Goal: Task Accomplishment & Management: Manage account settings

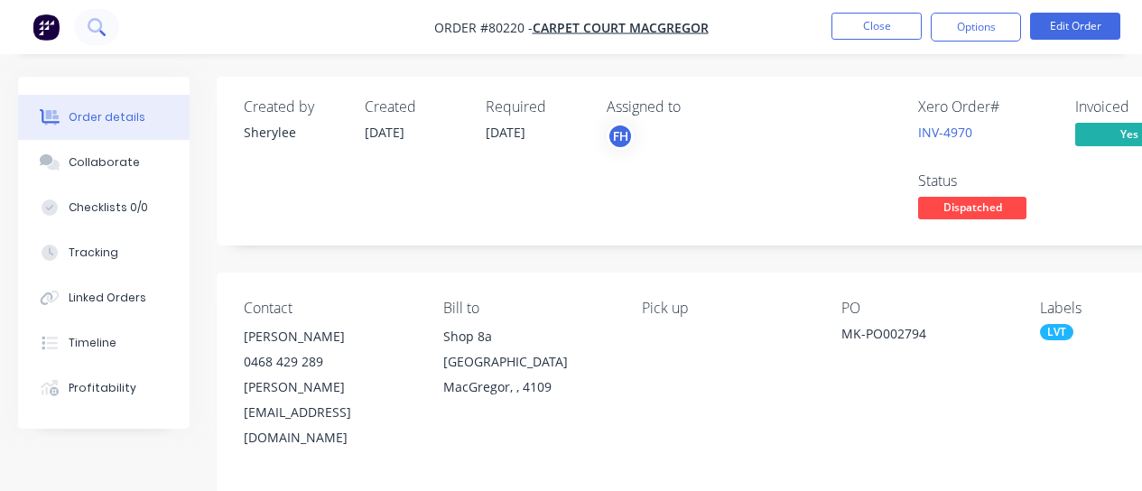
click at [98, 30] on icon at bounding box center [95, 25] width 14 height 14
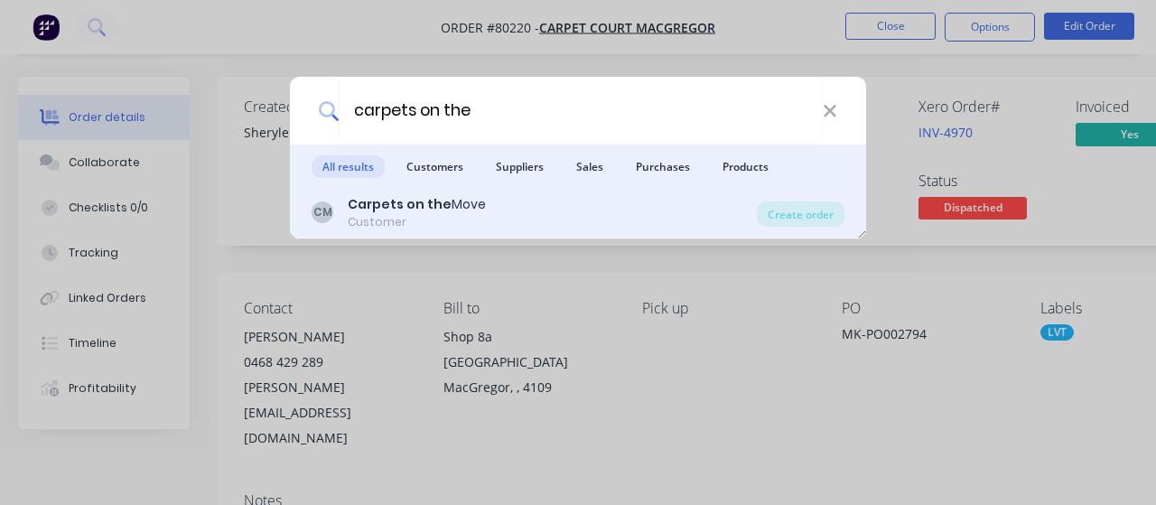
type input "carpets on the"
click at [420, 217] on div "Customer" at bounding box center [417, 222] width 138 height 16
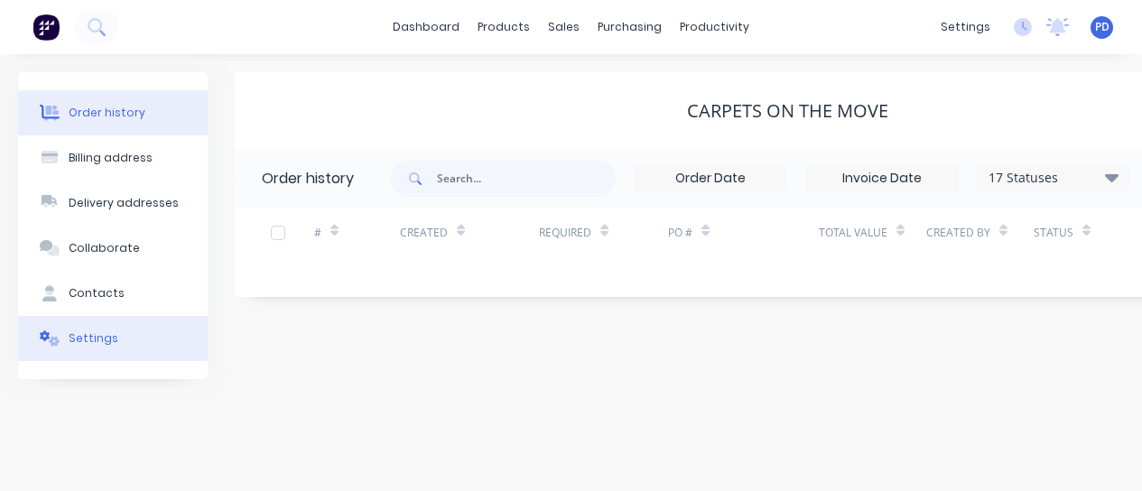
click at [98, 334] on div "Settings" at bounding box center [94, 338] width 50 height 16
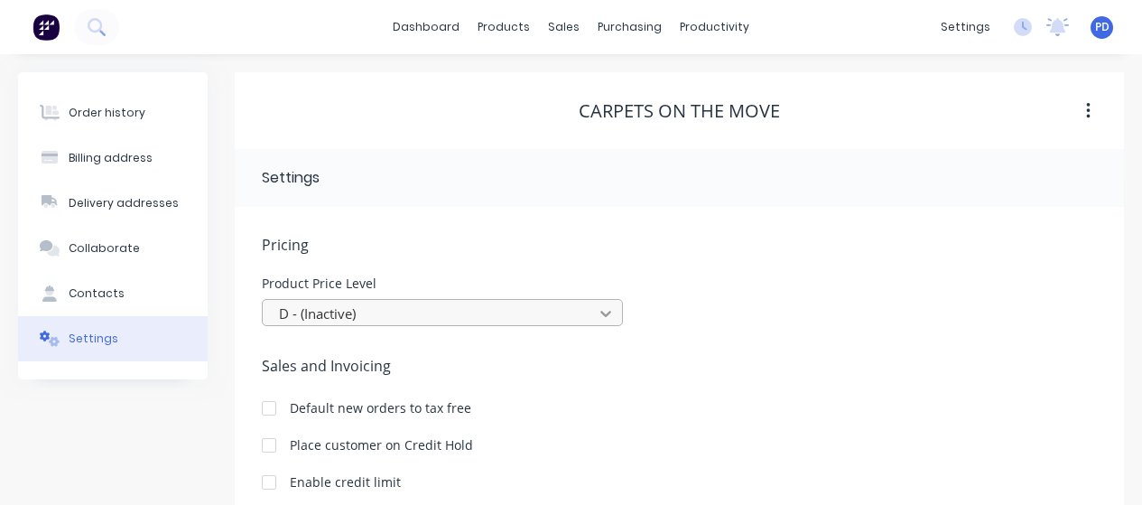
click at [605, 311] on div "D - (Inactive)" at bounding box center [442, 312] width 361 height 27
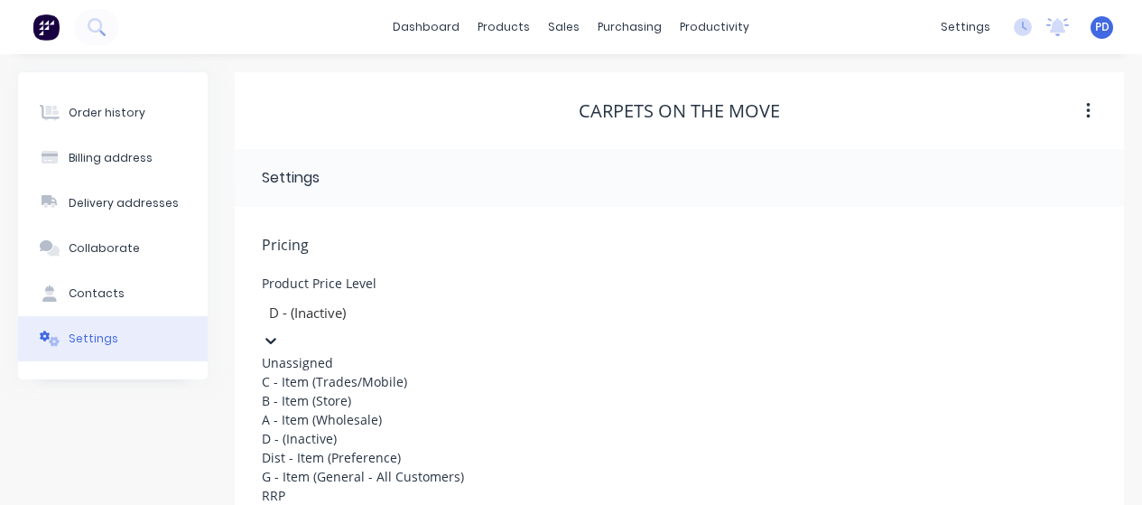
scroll to position [107, 0]
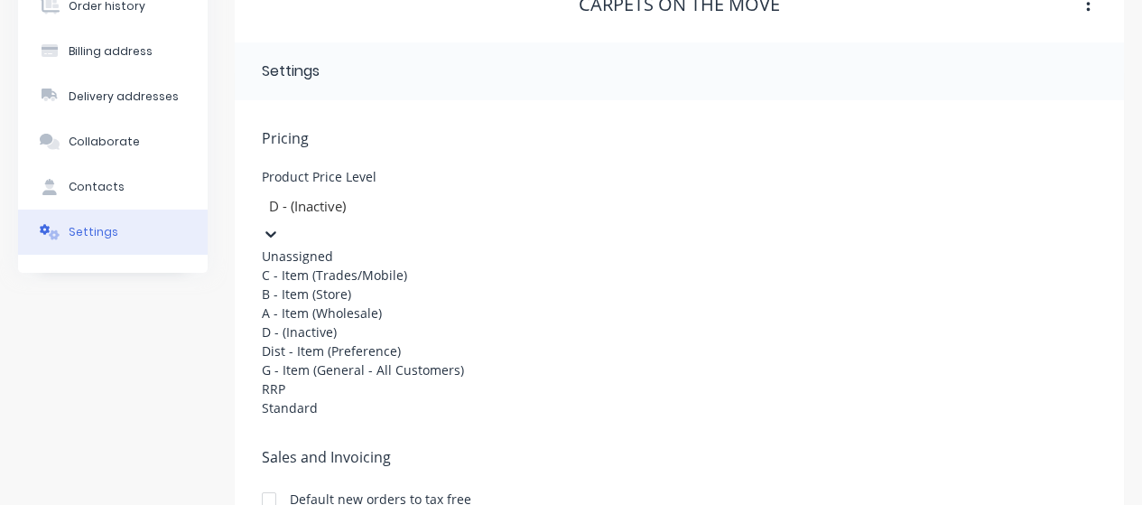
click at [533, 303] on div "B - Item (Store)" at bounding box center [397, 293] width 271 height 19
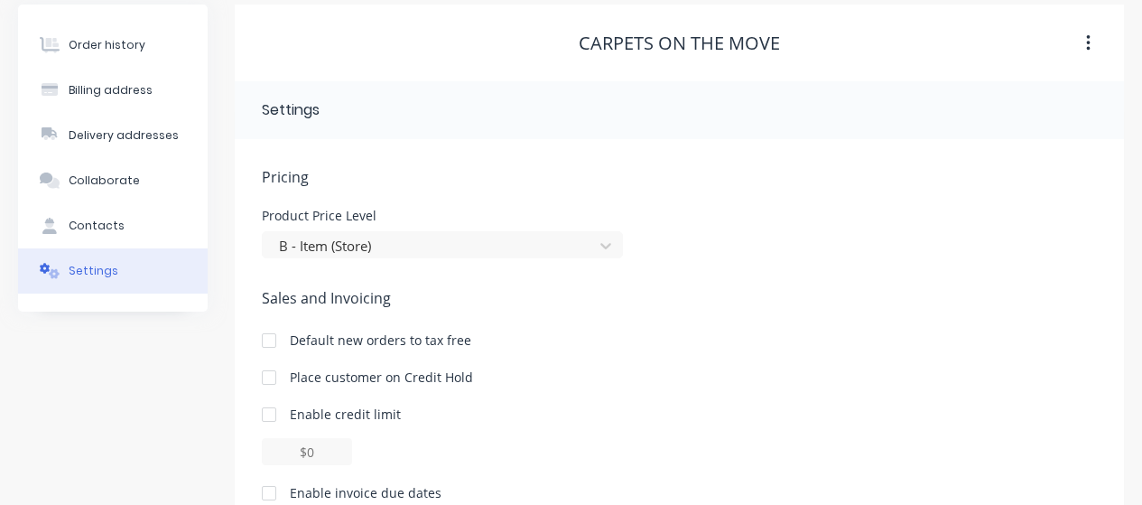
scroll to position [0, 0]
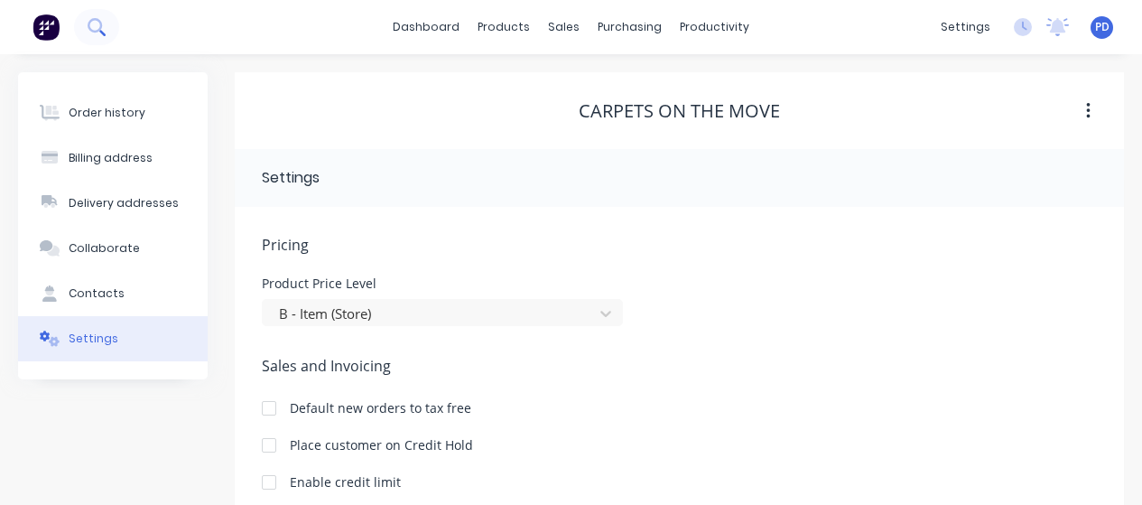
click at [102, 21] on icon at bounding box center [96, 26] width 17 height 17
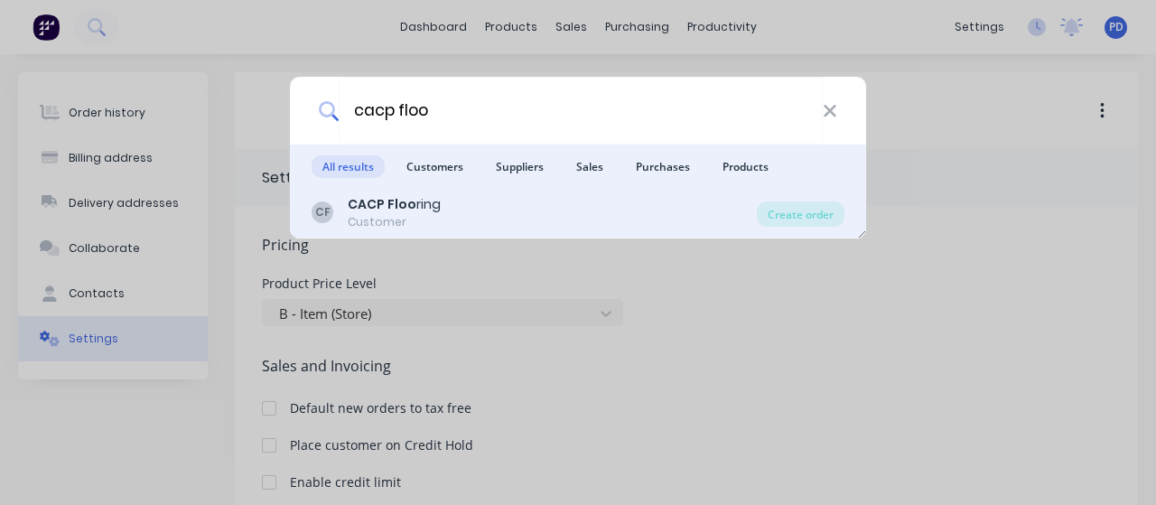
type input "cacp floo"
click at [377, 208] on b "CACP Floo" at bounding box center [382, 204] width 69 height 18
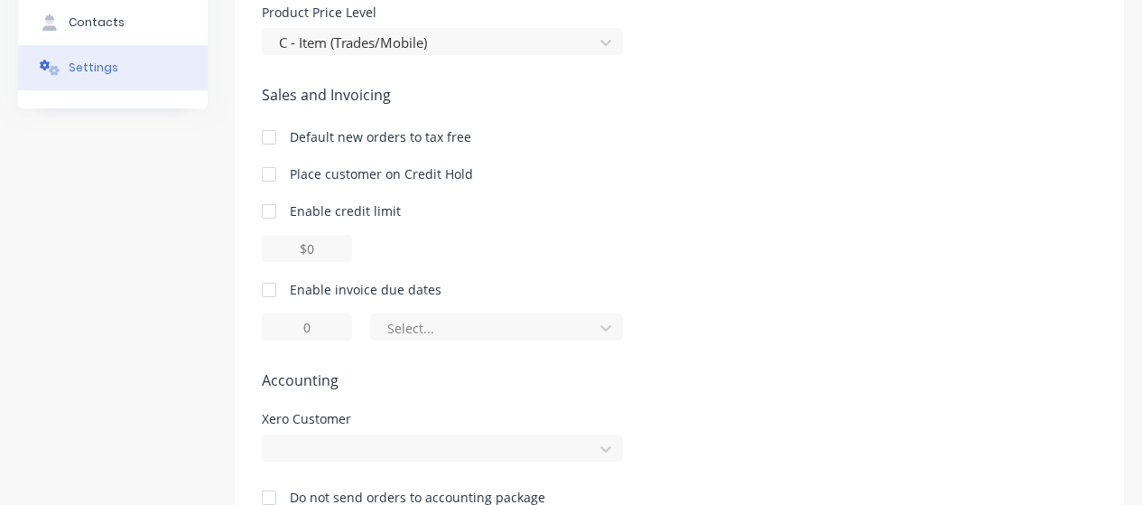
scroll to position [320, 0]
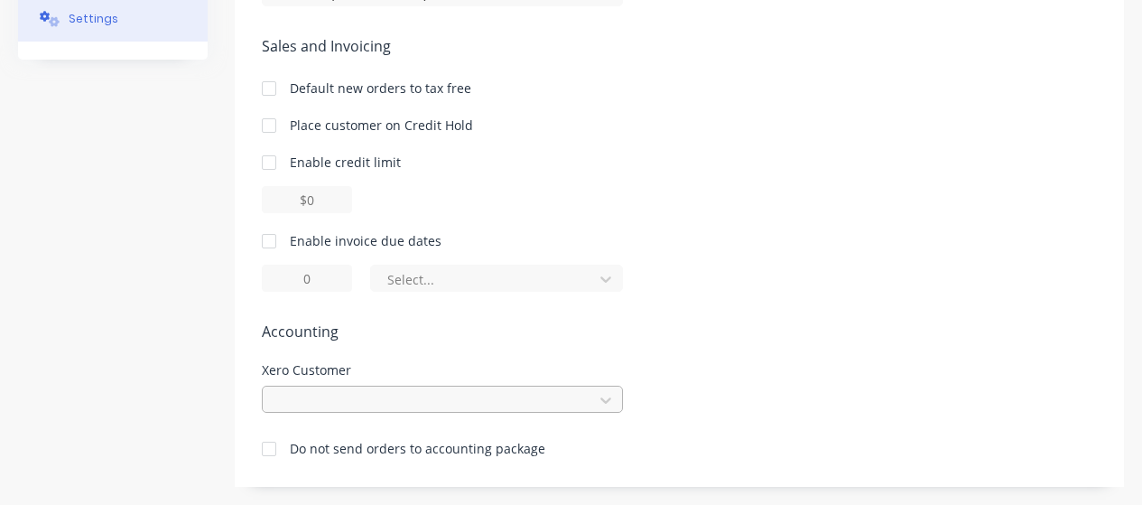
click at [346, 401] on div at bounding box center [442, 399] width 361 height 27
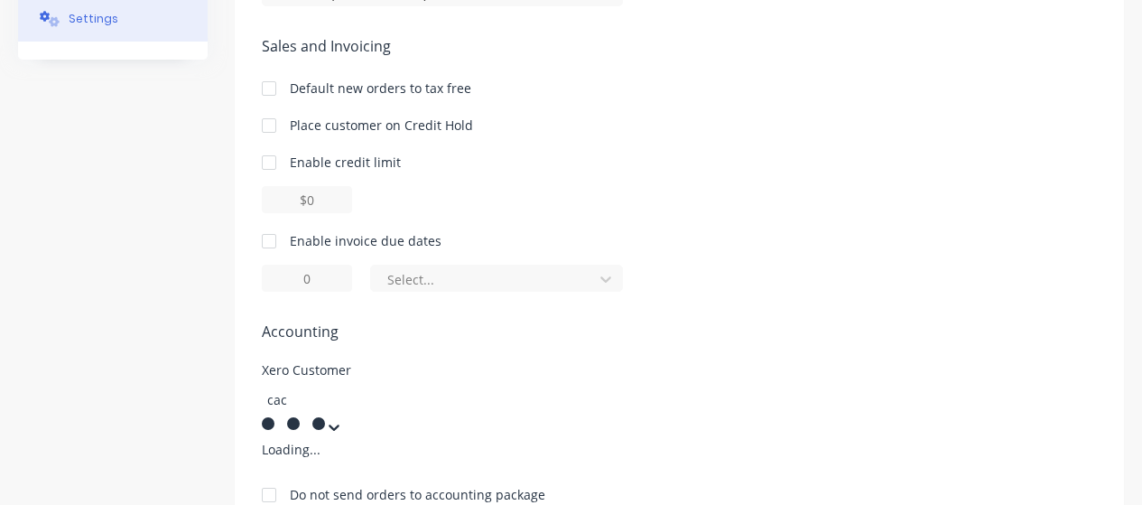
type input "cacp"
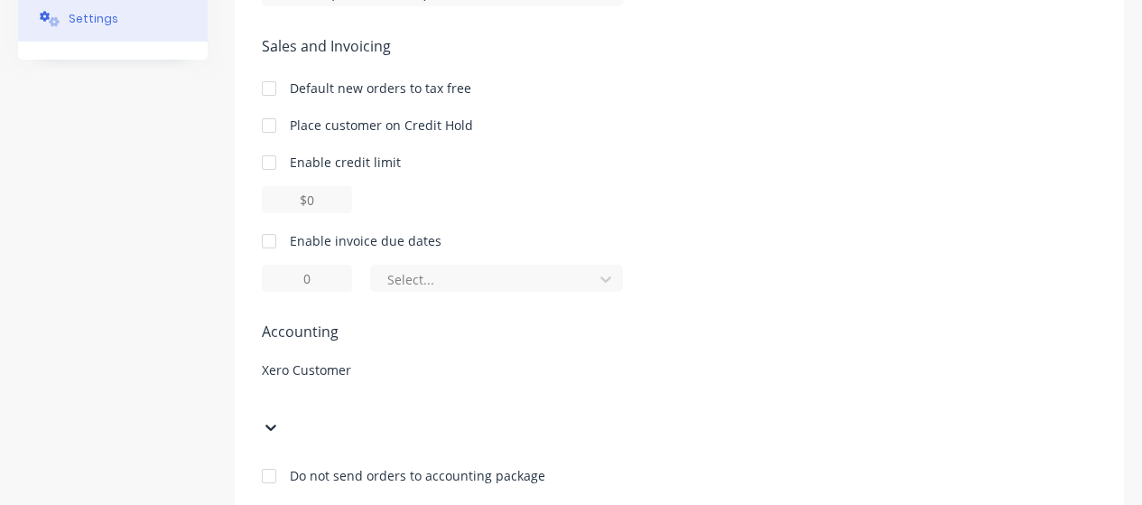
drag, startPoint x: 325, startPoint y: 391, endPoint x: 265, endPoint y: 408, distance: 62.9
click at [265, 409] on div at bounding box center [397, 413] width 271 height 54
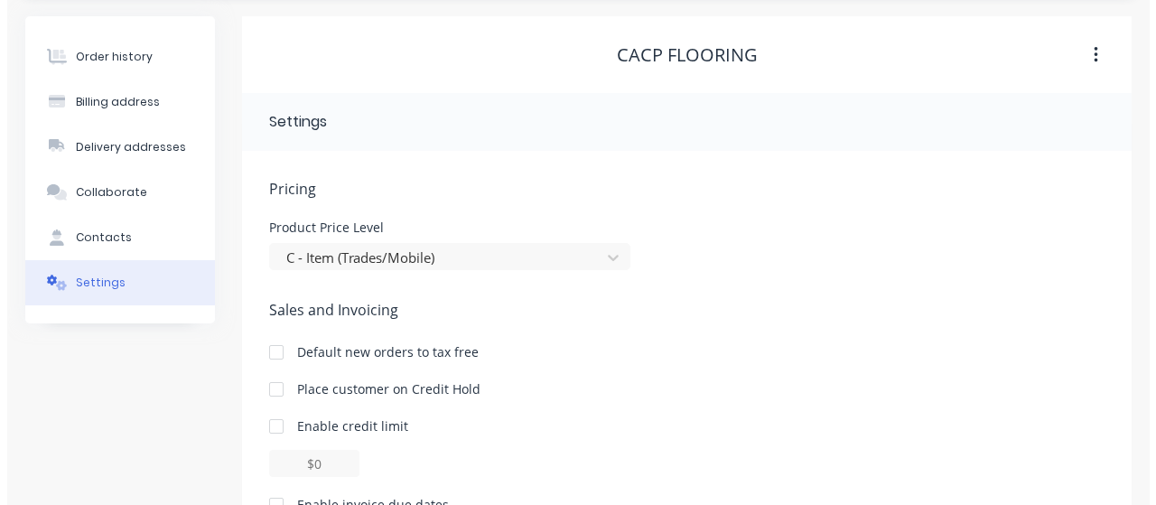
scroll to position [0, 0]
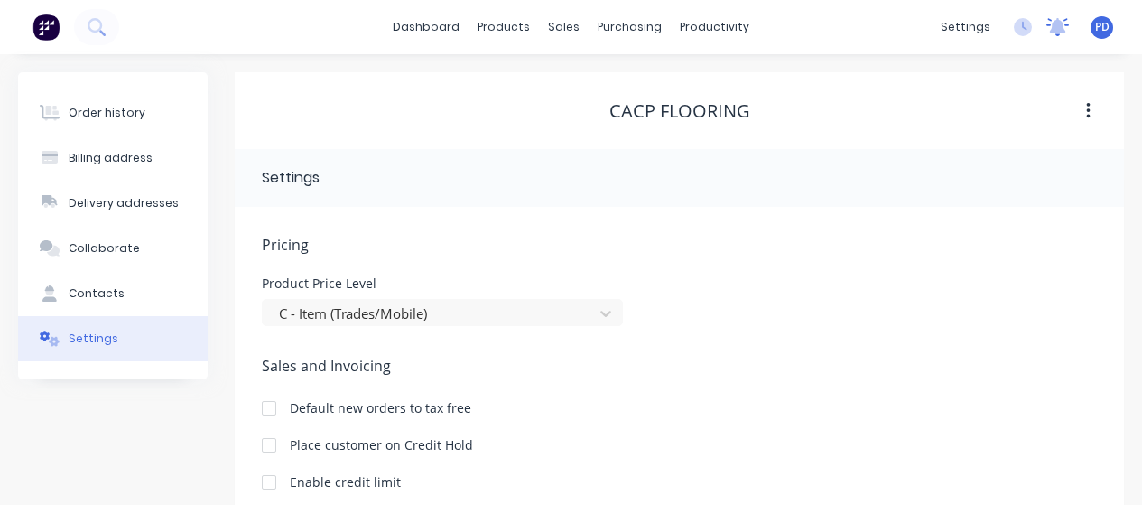
click at [1053, 24] on icon at bounding box center [1058, 25] width 16 height 14
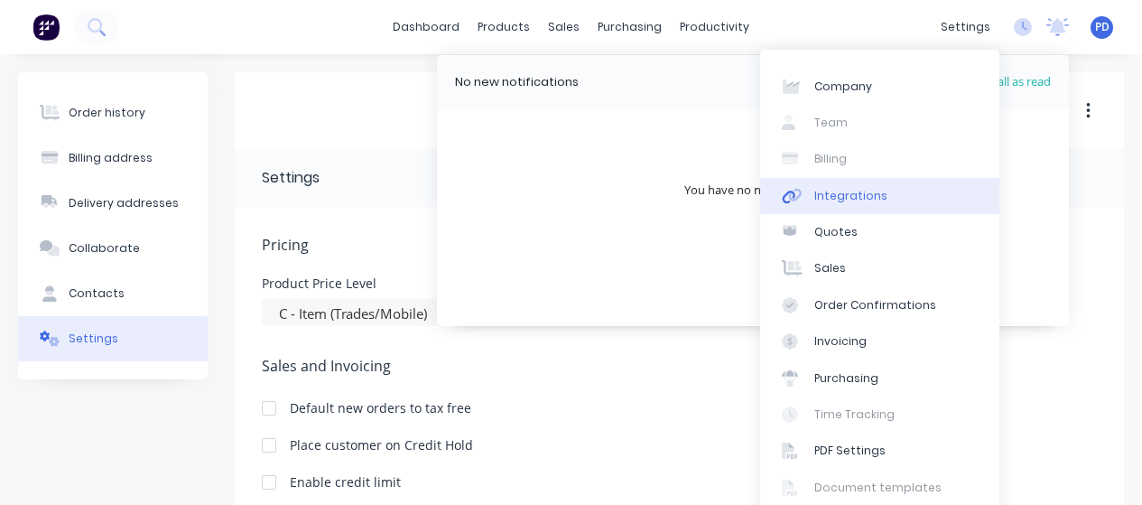
click at [837, 192] on div "Integrations" at bounding box center [850, 196] width 73 height 16
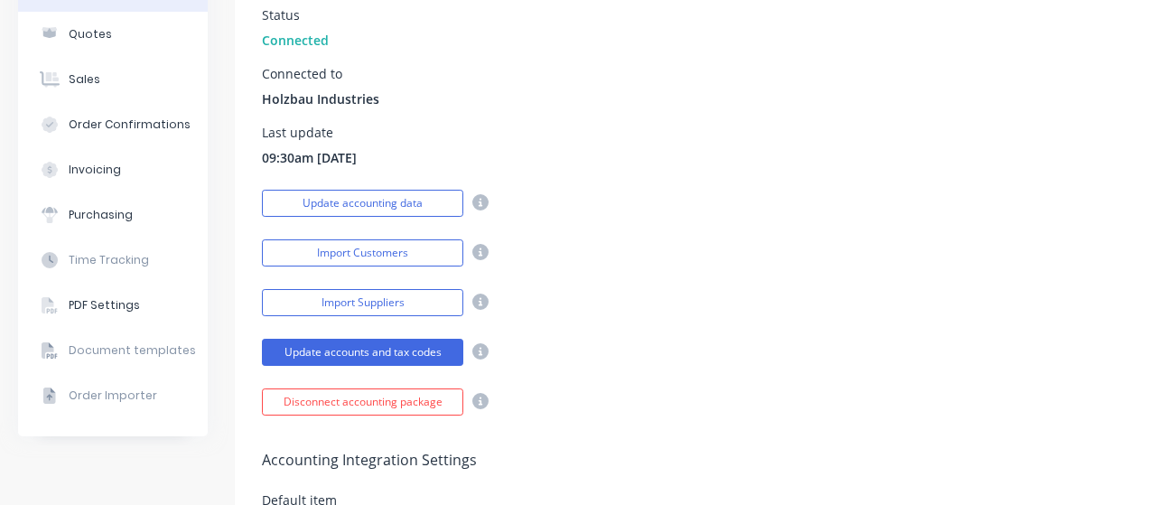
scroll to position [271, 0]
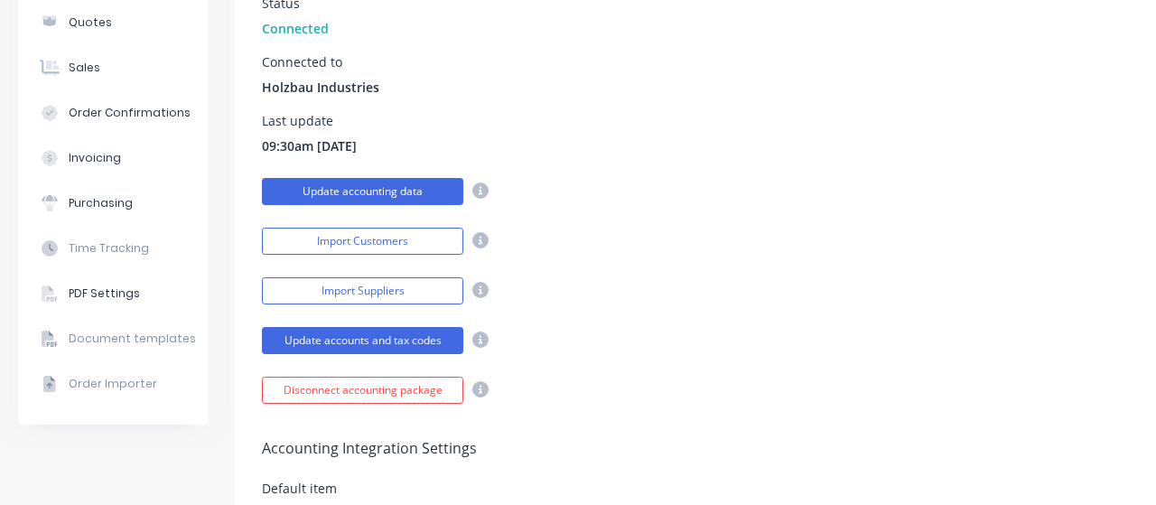
click at [417, 186] on button "Update accounting data" at bounding box center [362, 191] width 201 height 27
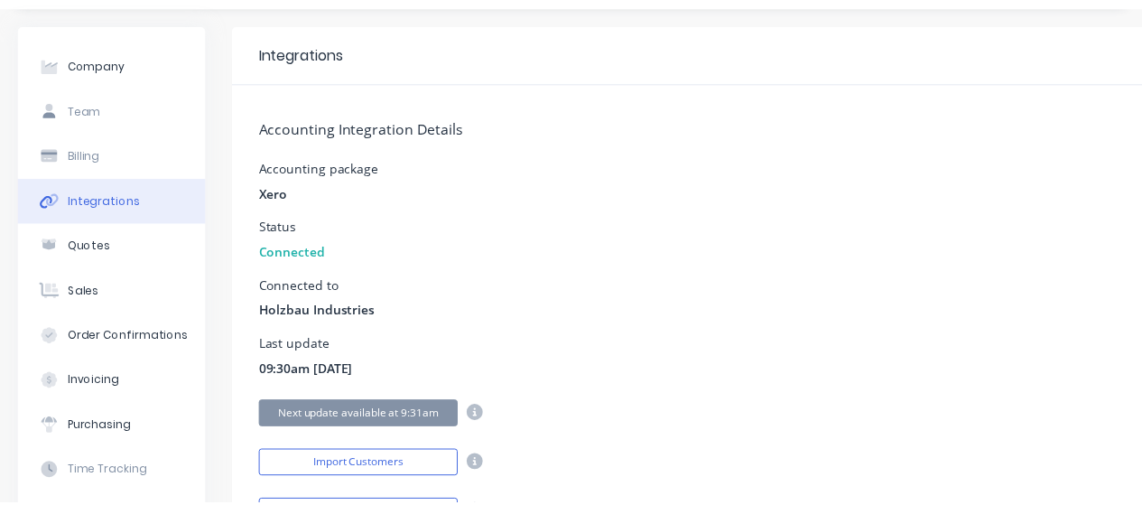
scroll to position [0, 0]
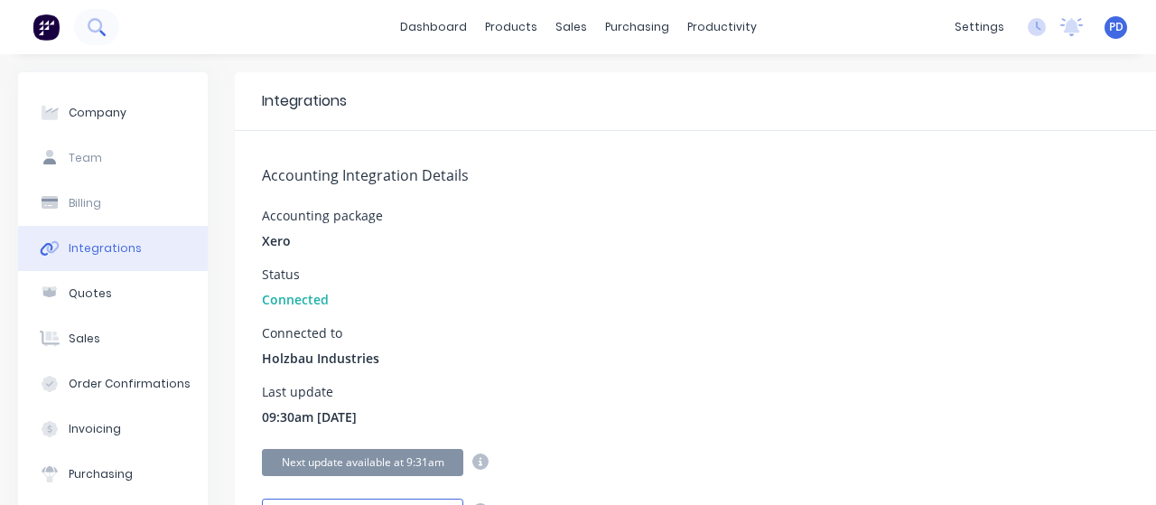
click at [116, 33] on button at bounding box center [96, 27] width 45 height 36
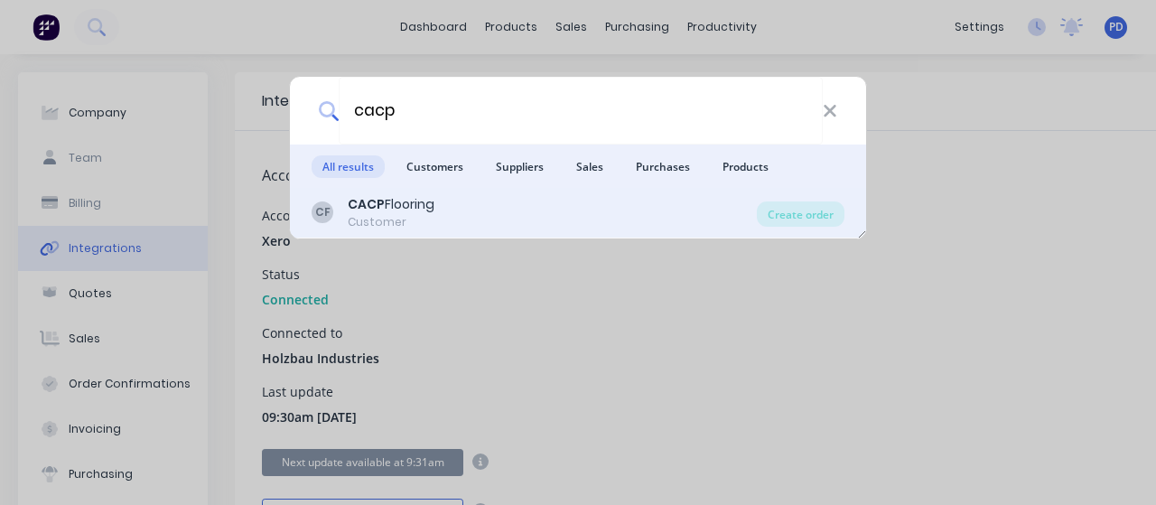
type input "cacp"
click at [391, 202] on div "CACP Flooring" at bounding box center [391, 204] width 87 height 19
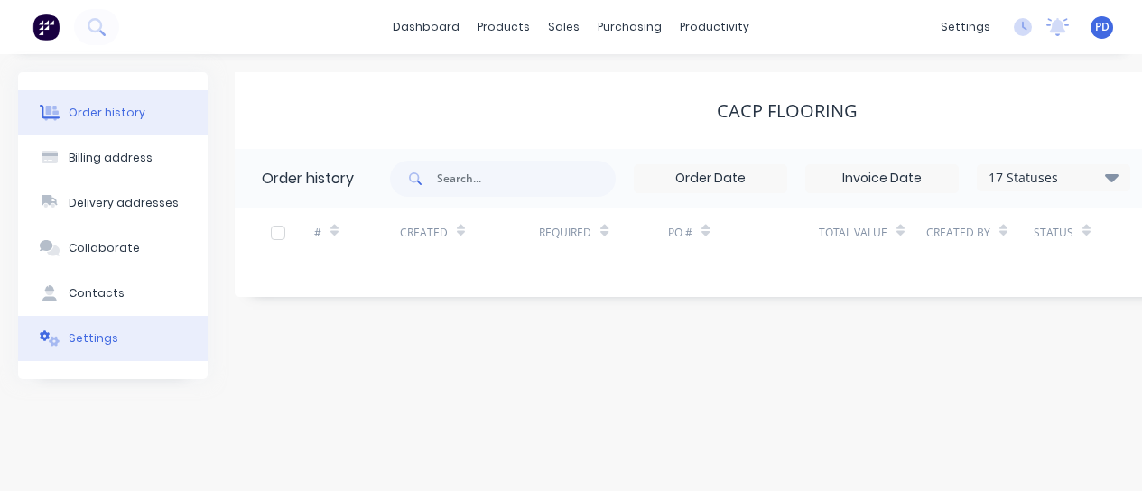
click at [93, 347] on button "Settings" at bounding box center [113, 338] width 190 height 45
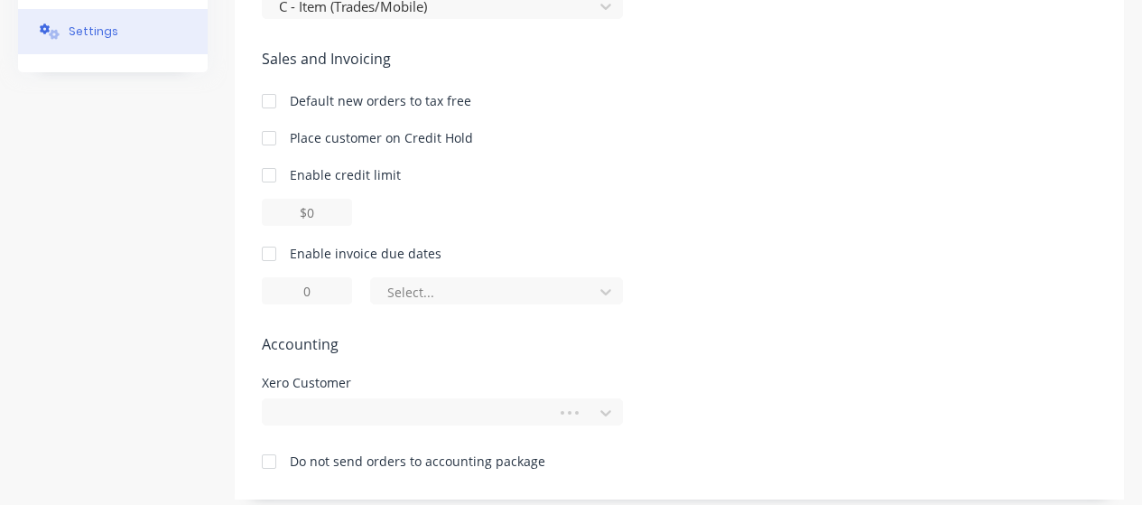
scroll to position [320, 0]
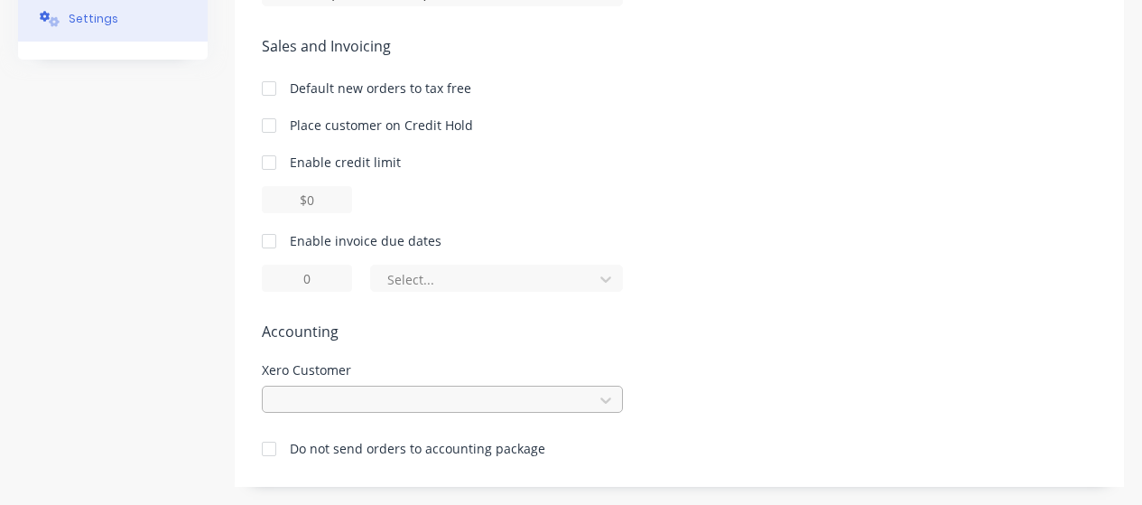
click at [314, 399] on div at bounding box center [442, 399] width 361 height 27
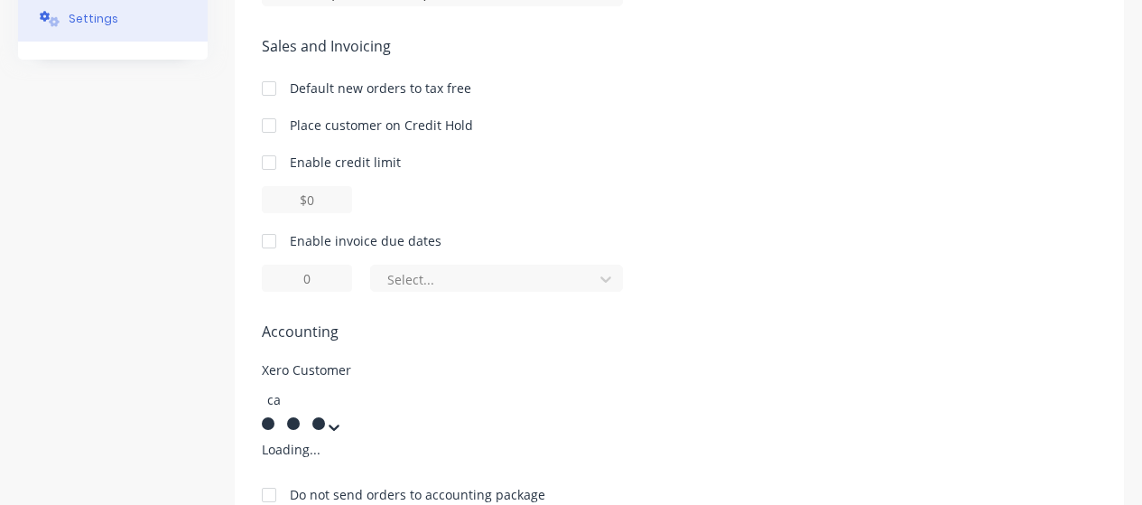
type input "cac"
click at [313, 445] on div "CACP Flooring" at bounding box center [397, 449] width 271 height 19
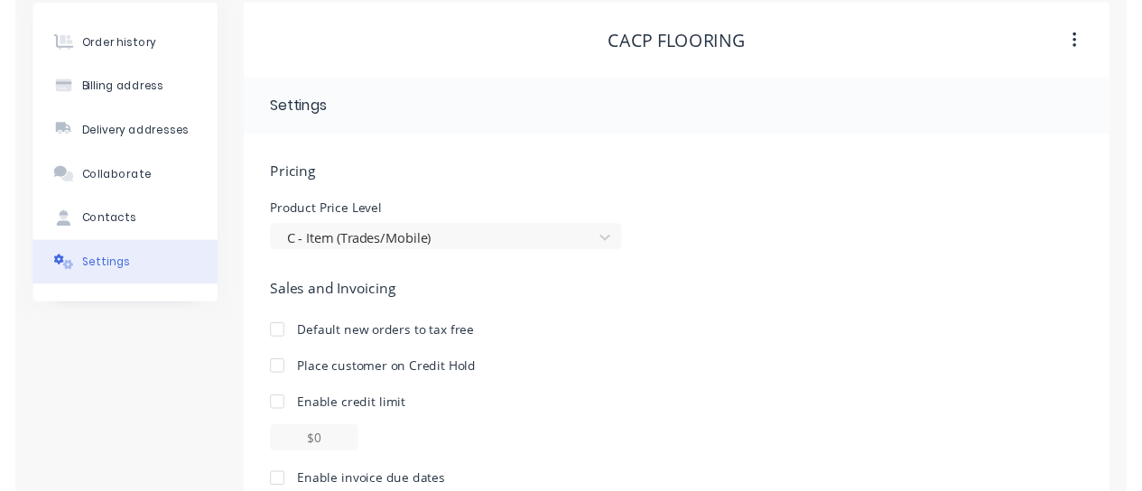
scroll to position [0, 0]
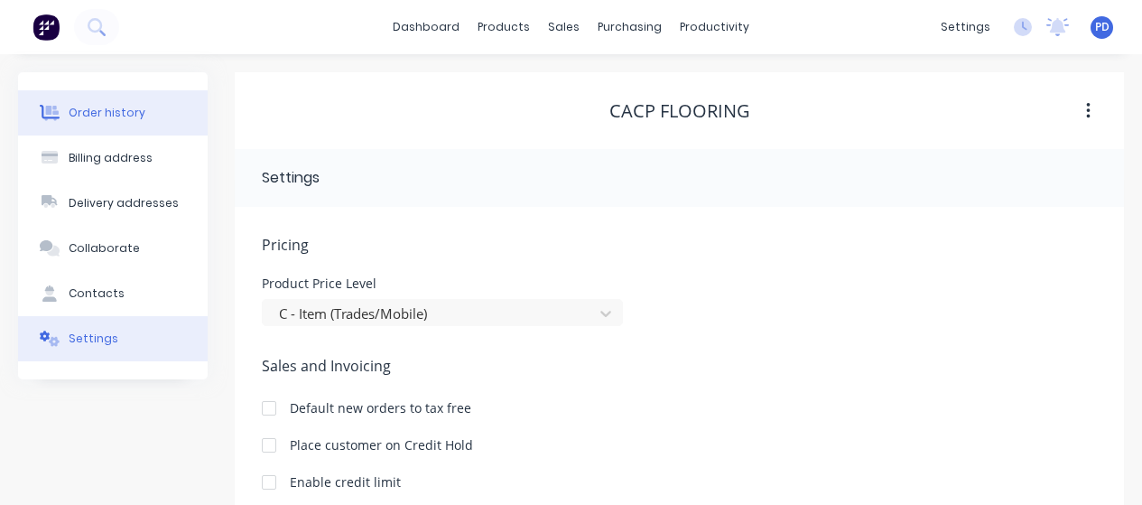
click at [114, 106] on div "Order history" at bounding box center [107, 113] width 77 height 16
